Goal: Information Seeking & Learning: Learn about a topic

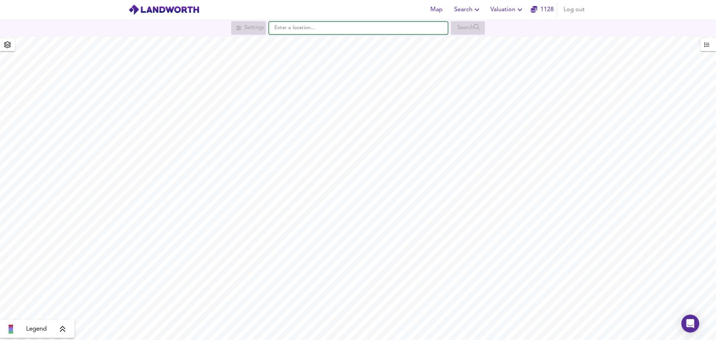
click at [315, 25] on input "text" at bounding box center [358, 28] width 179 height 13
click at [336, 45] on small "[GEOGRAPHIC_DATA], [GEOGRAPHIC_DATA]" at bounding box center [353, 43] width 90 height 4
type input "[STREET_ADDRESS]"
checkbox input "false"
checkbox input "true"
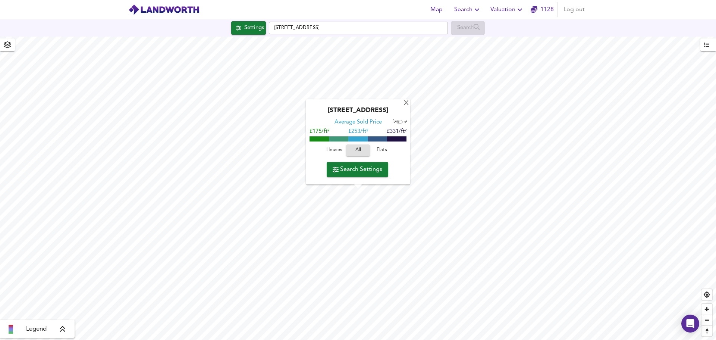
click at [320, 150] on div "Houses All Flats" at bounding box center [358, 152] width 97 height 20
click at [335, 150] on span "Houses" at bounding box center [334, 150] width 20 height 9
click at [326, 28] on input "[STREET_ADDRESS]" at bounding box center [358, 28] width 179 height 13
click at [326, 28] on input "Crewe Road, Shavington, Crewe CW2 5JB" at bounding box center [358, 28] width 179 height 13
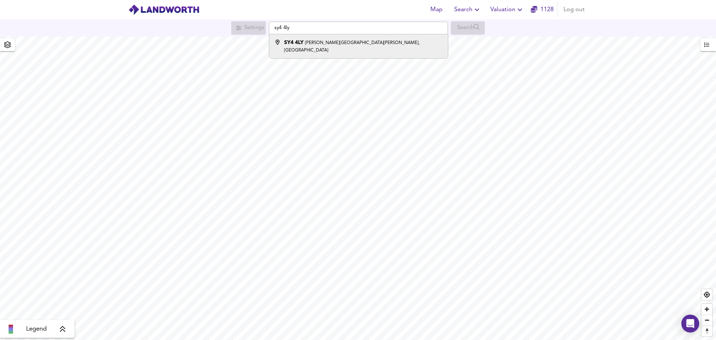
click at [333, 43] on small "[PERSON_NAME][GEOGRAPHIC_DATA][PERSON_NAME], [GEOGRAPHIC_DATA]" at bounding box center [351, 47] width 135 height 12
type input "[PERSON_NAME][STREET_ADDRESS][PERSON_NAME]"
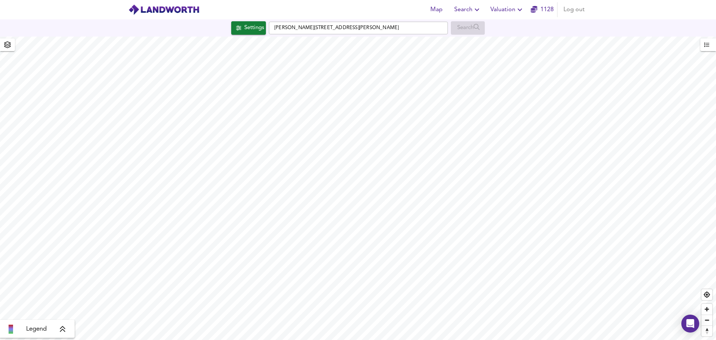
checkbox input "false"
checkbox input "true"
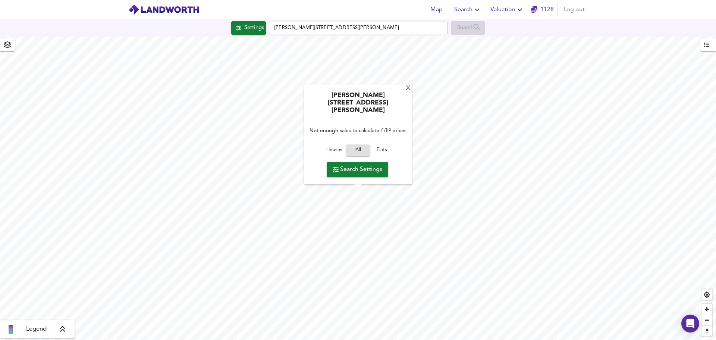
click at [339, 151] on span "Houses" at bounding box center [334, 150] width 20 height 9
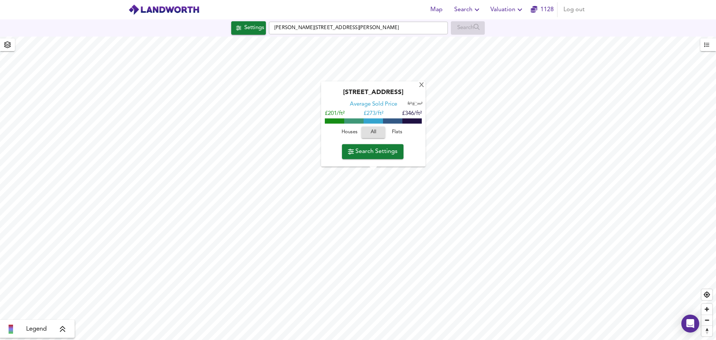
click at [345, 133] on span "Houses" at bounding box center [349, 132] width 20 height 9
